Goal: Transaction & Acquisition: Purchase product/service

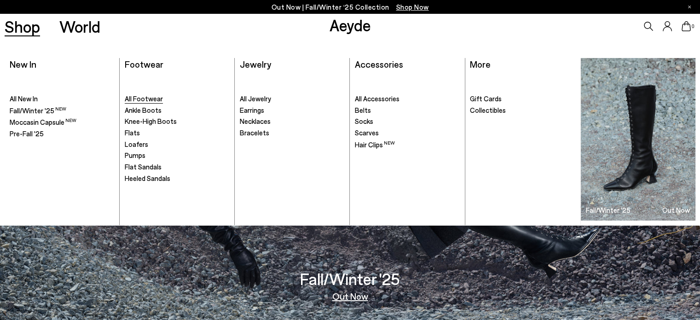
click at [151, 97] on span "All Footwear" at bounding box center [144, 98] width 38 height 8
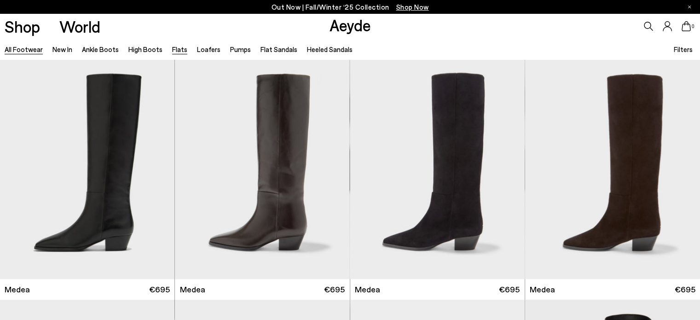
click at [172, 50] on link "Flats" at bounding box center [179, 49] width 15 height 8
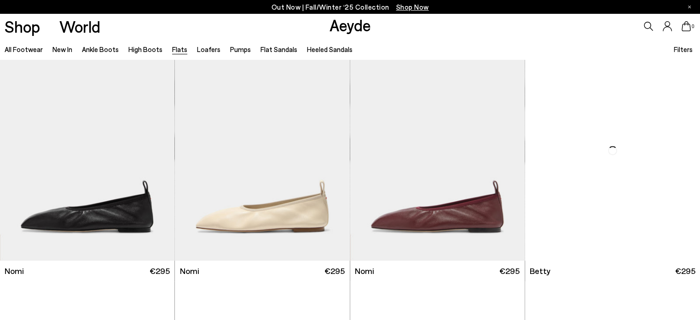
scroll to position [545, 0]
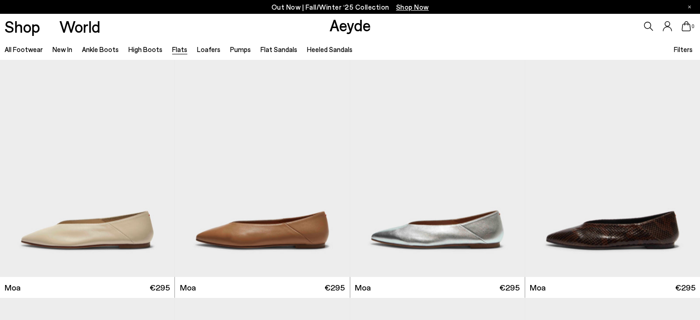
scroll to position [1624, 0]
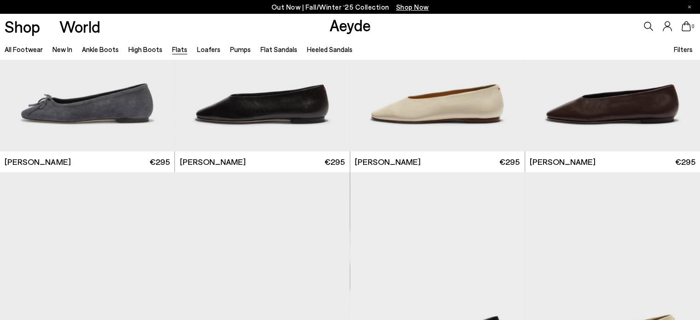
scroll to position [2785, 0]
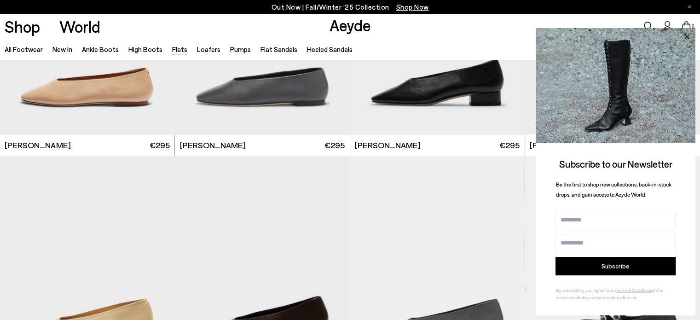
click at [687, 36] on icon at bounding box center [686, 36] width 5 height 5
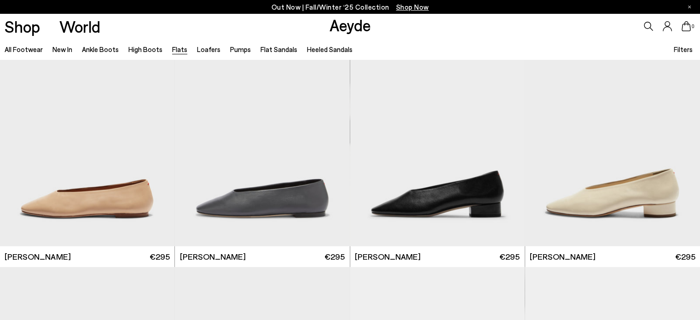
scroll to position [2657, 0]
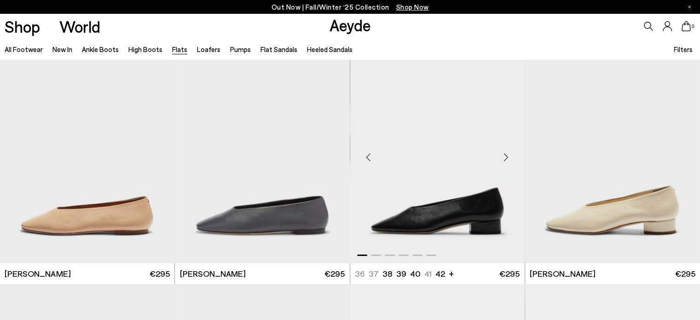
click at [414, 185] on img "1 / 6" at bounding box center [437, 153] width 174 height 219
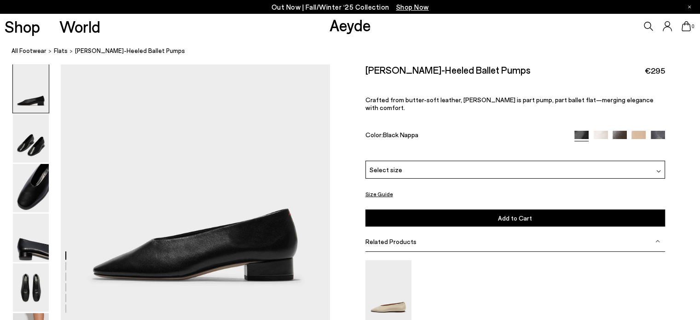
click at [597, 131] on img at bounding box center [601, 138] width 14 height 14
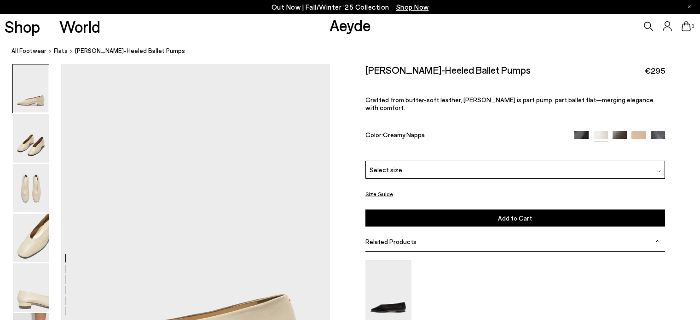
scroll to position [92, 0]
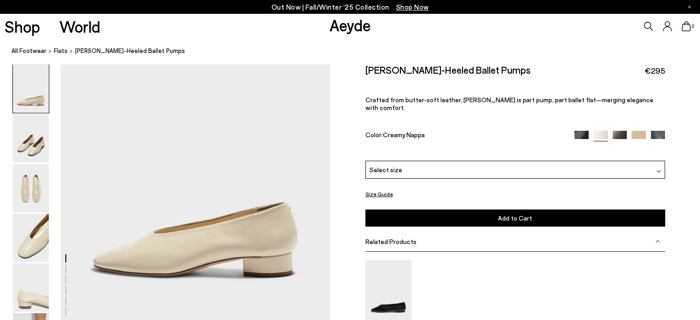
click at [624, 131] on img at bounding box center [619, 138] width 14 height 14
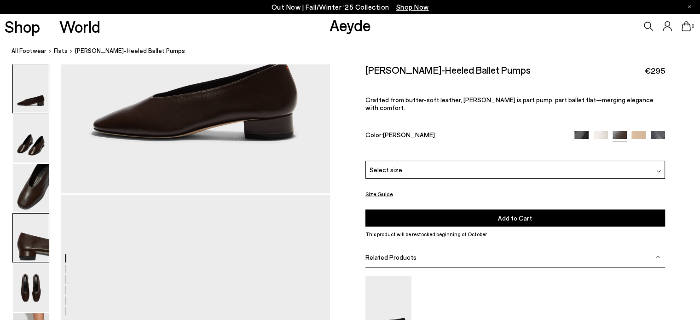
click at [24, 232] on img at bounding box center [31, 238] width 36 height 48
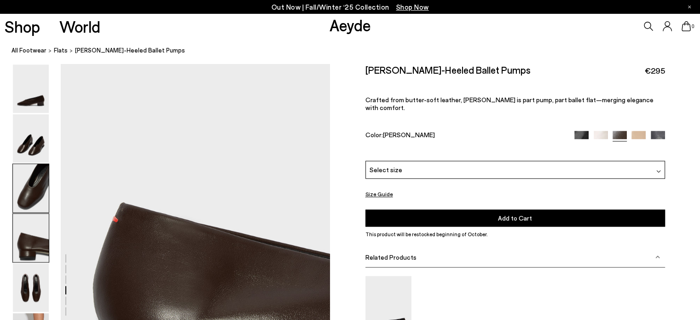
click at [24, 211] on img at bounding box center [31, 188] width 36 height 48
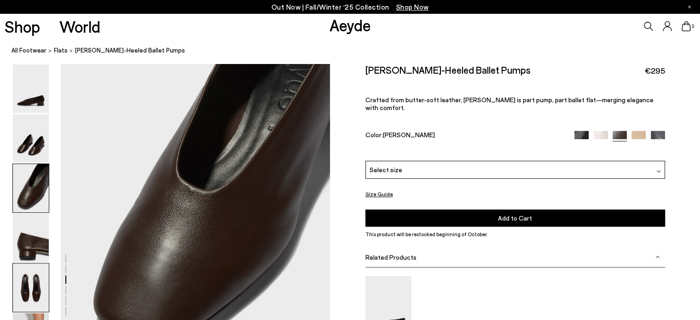
click at [36, 289] on img at bounding box center [31, 287] width 36 height 48
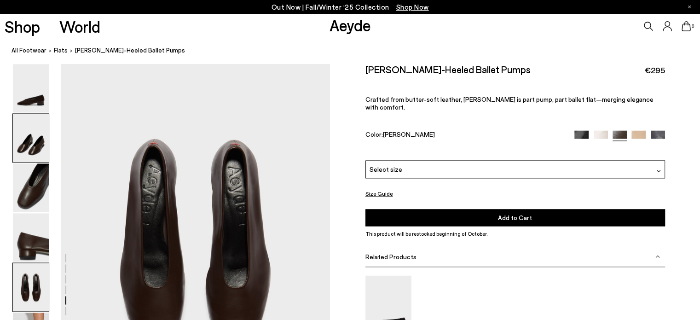
click at [39, 147] on img at bounding box center [31, 138] width 36 height 48
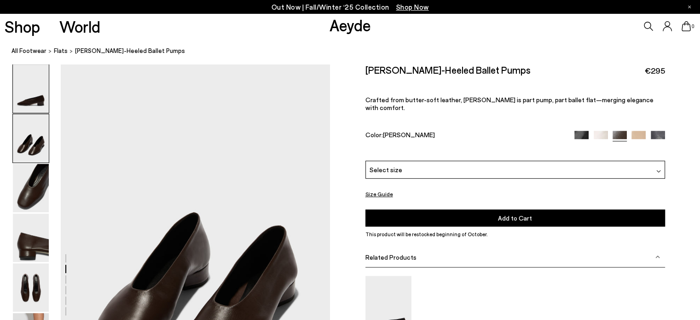
click at [33, 96] on img at bounding box center [31, 88] width 36 height 48
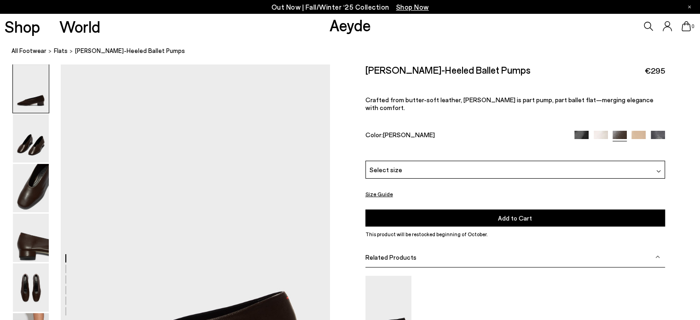
click at [647, 170] on div "Select size" at bounding box center [515, 170] width 300 height 18
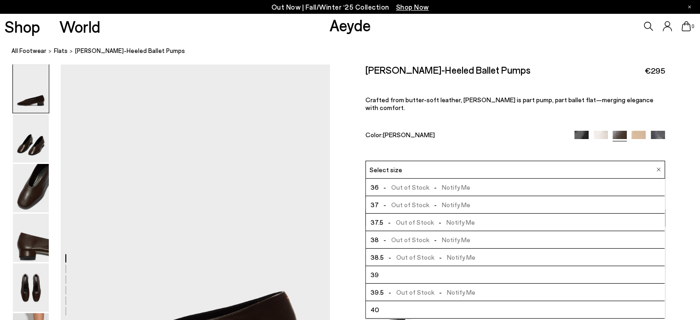
click at [636, 96] on p "Crafted from butter-soft leather, [PERSON_NAME] is part pump, part ballet flat—…" at bounding box center [515, 104] width 300 height 16
